Goal: Understand process/instructions

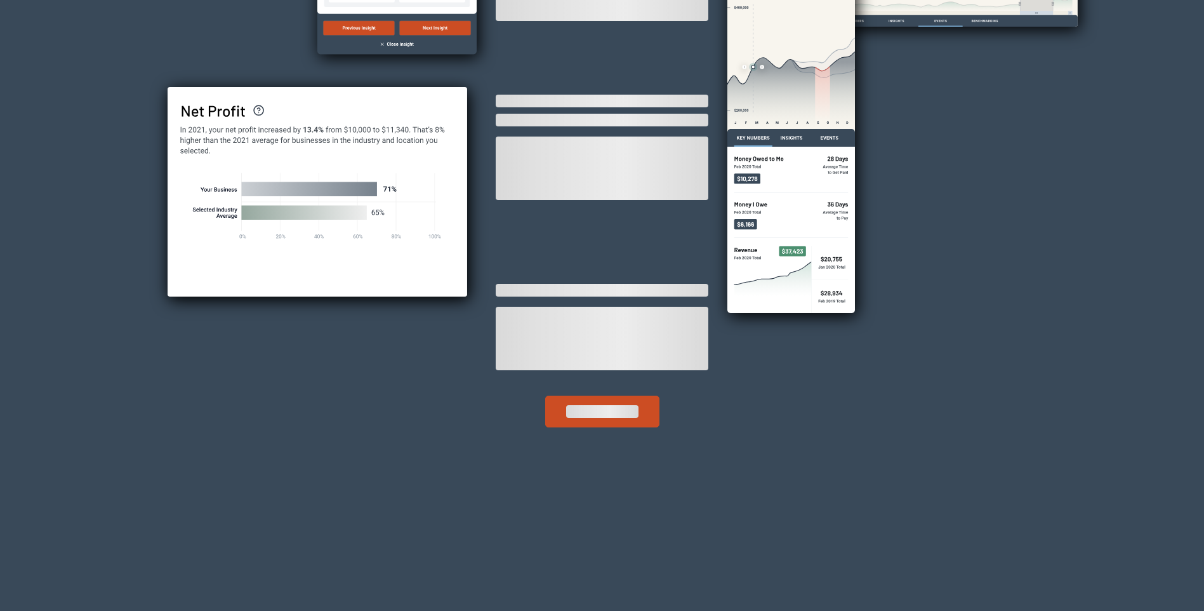
scroll to position [353, 0]
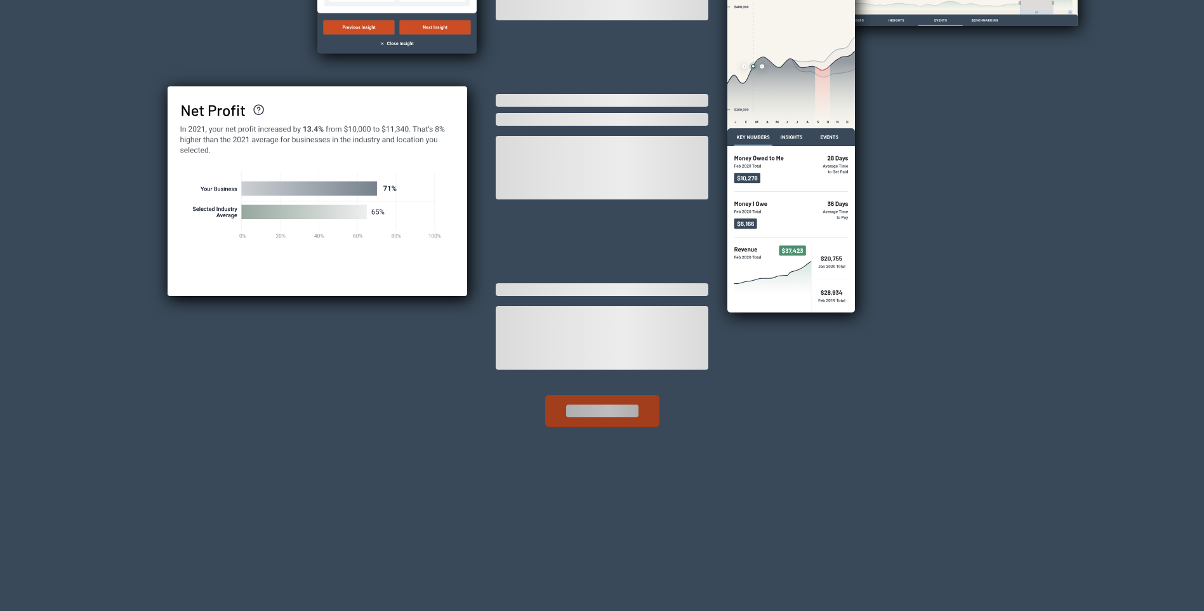
click at [599, 408] on div "button" at bounding box center [602, 410] width 72 height 13
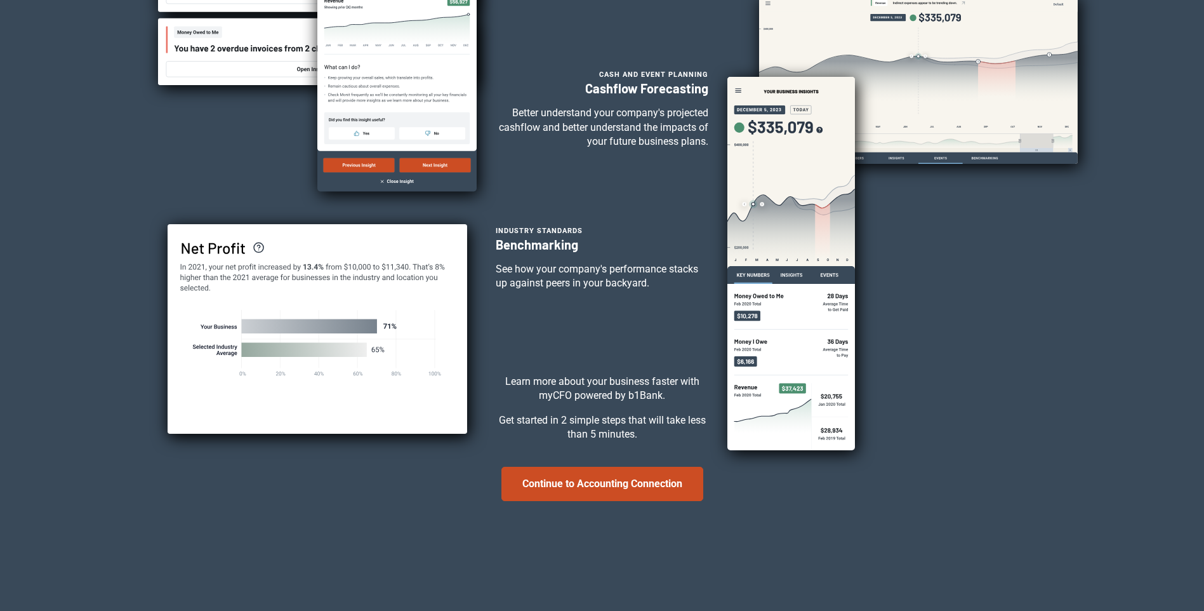
scroll to position [304, 0]
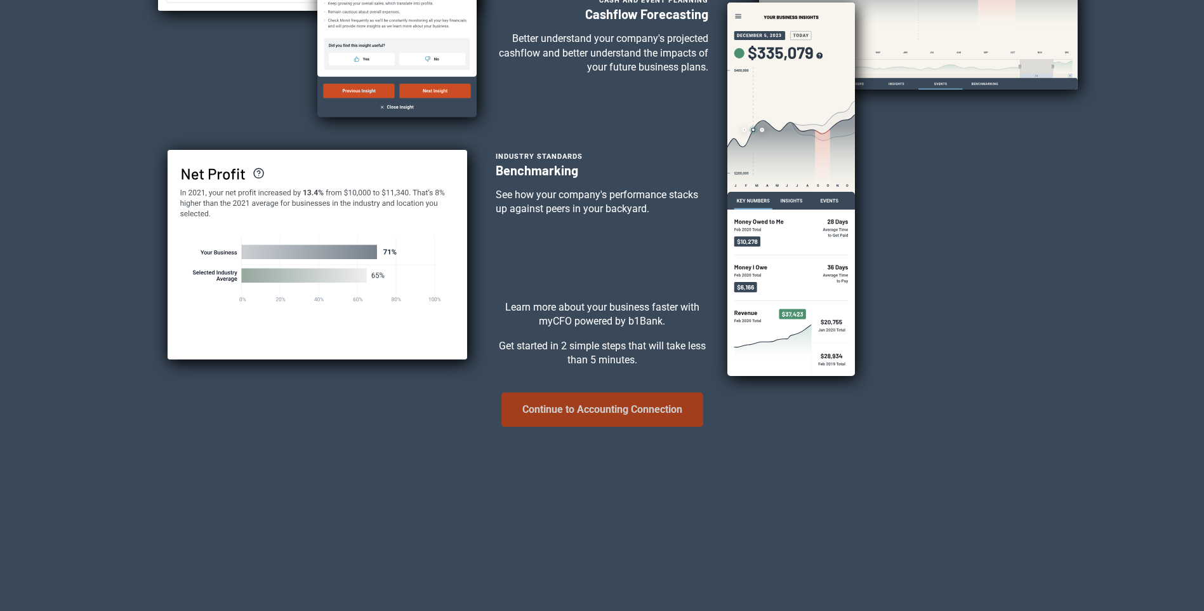
click at [599, 412] on button "Continue to Accounting Connection" at bounding box center [603, 409] width 202 height 34
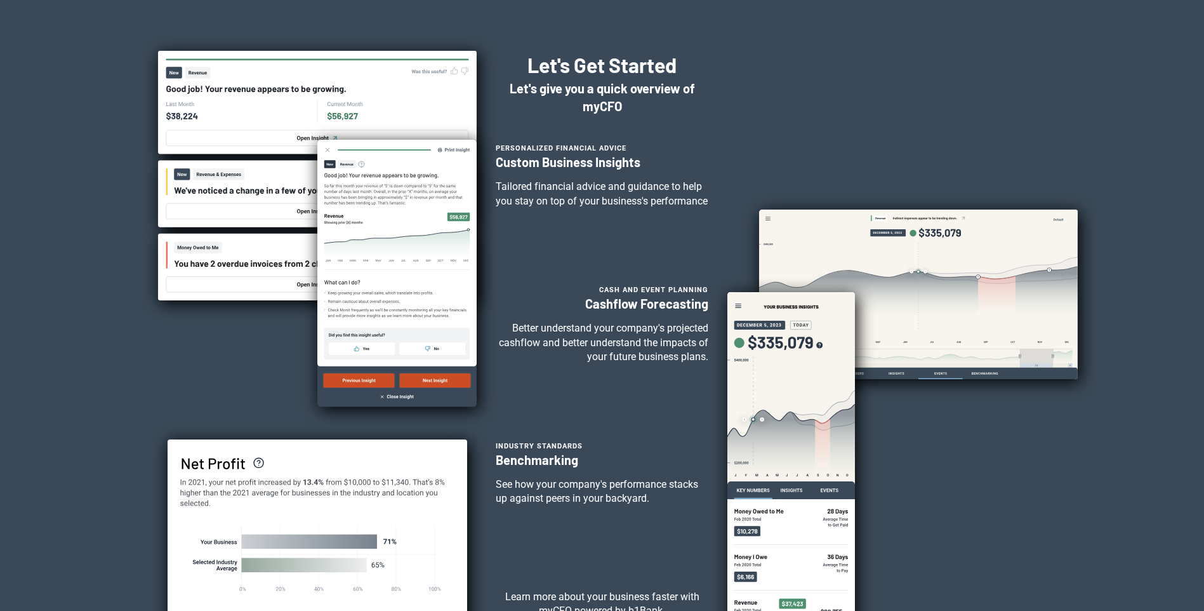
drag, startPoint x: 1010, startPoint y: 382, endPoint x: 974, endPoint y: 392, distance: 37.8
click at [1009, 383] on div at bounding box center [887, 555] width 319 height 691
